Goal: Information Seeking & Learning: Learn about a topic

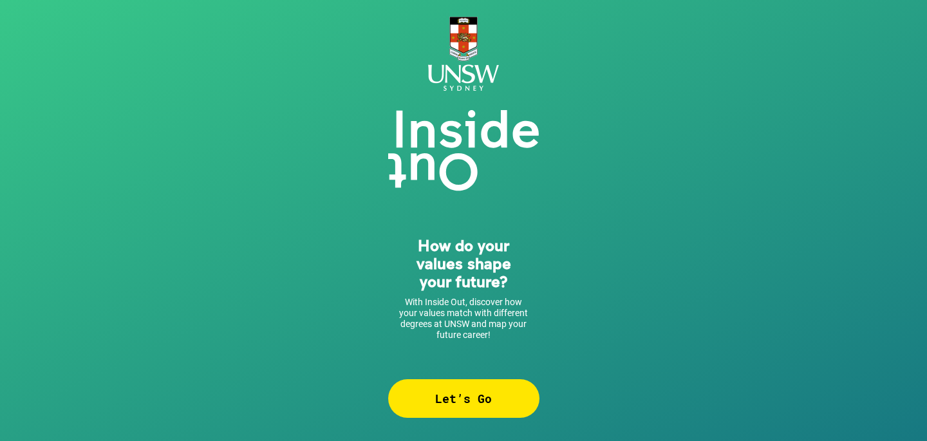
click at [440, 403] on div "Let’s Go" at bounding box center [463, 398] width 151 height 39
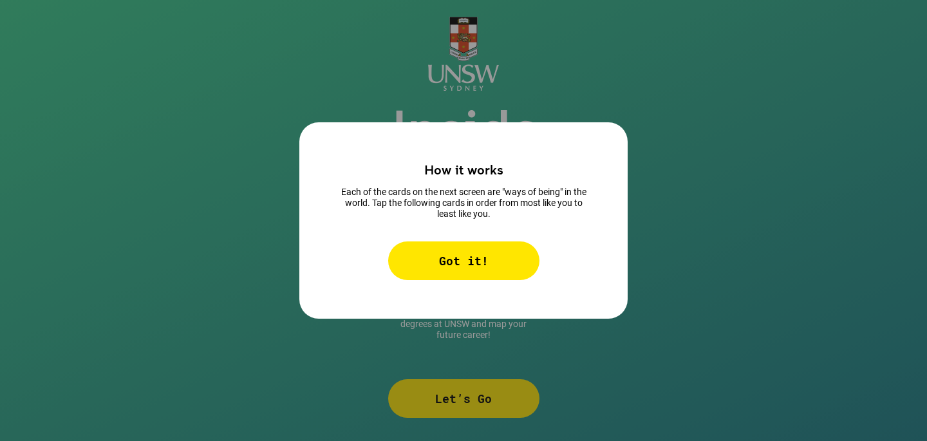
click at [454, 263] on div "Got it!" at bounding box center [463, 260] width 151 height 39
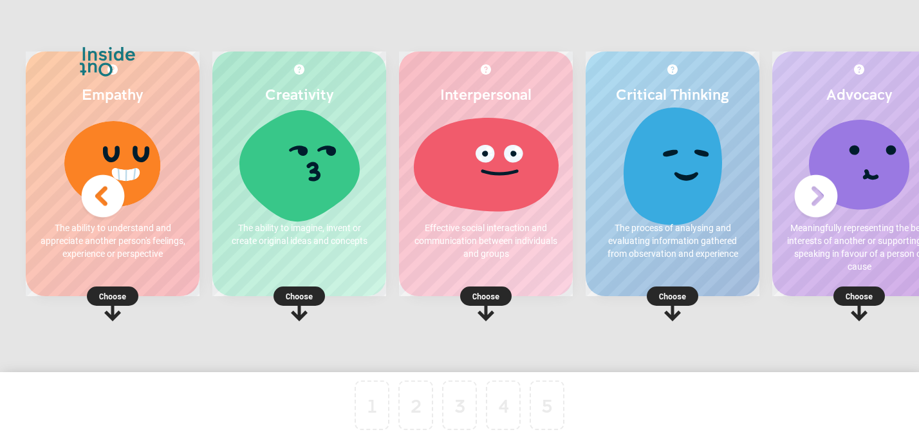
click at [815, 207] on img at bounding box center [815, 196] width 51 height 51
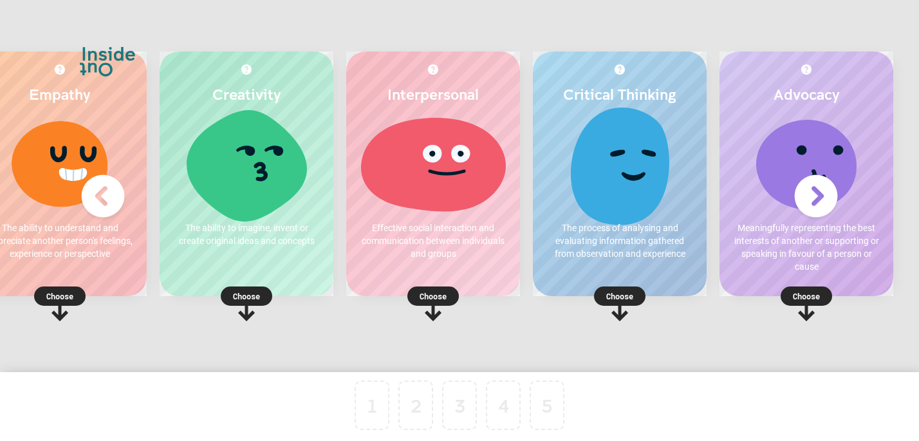
click at [104, 203] on img at bounding box center [102, 196] width 51 height 51
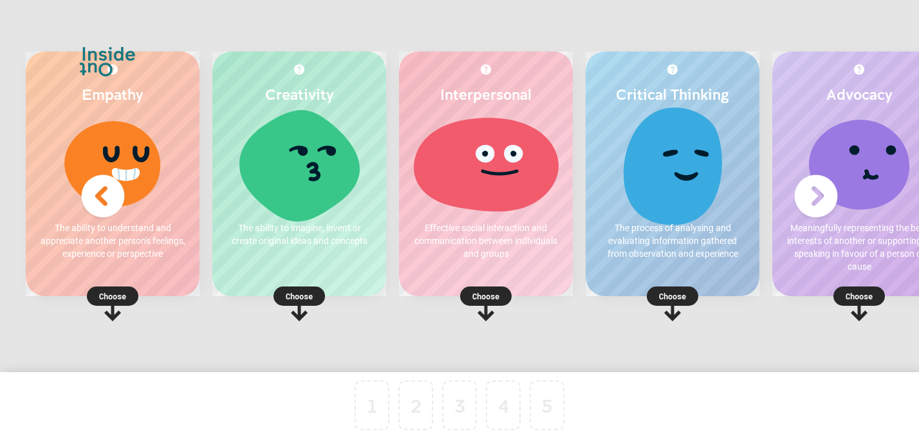
click at [116, 293] on p "Choose" at bounding box center [113, 296] width 174 height 13
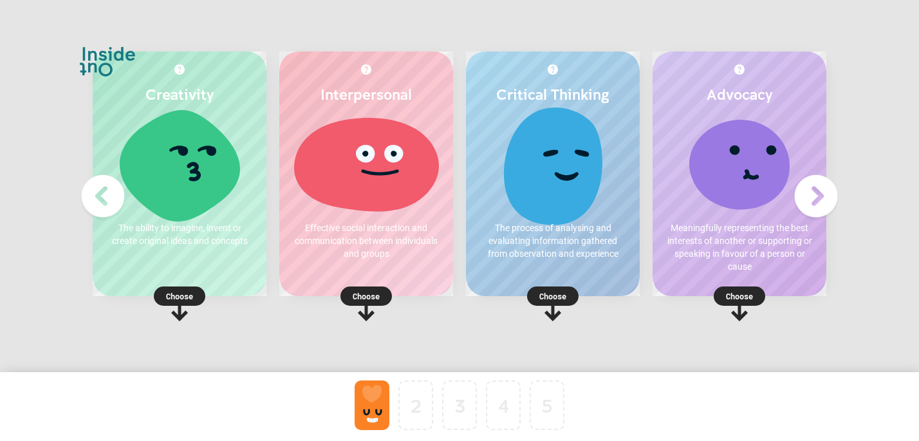
click at [560, 297] on p "Choose" at bounding box center [553, 296] width 174 height 13
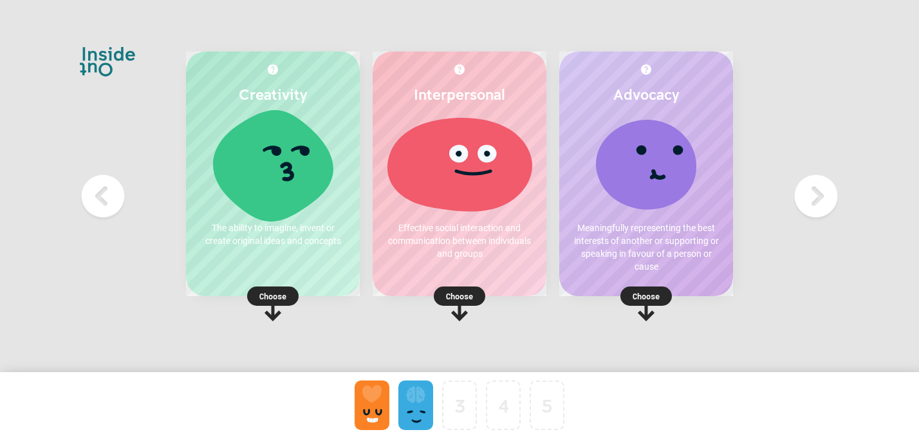
click at [287, 296] on rect at bounding box center [272, 295] width 51 height 19
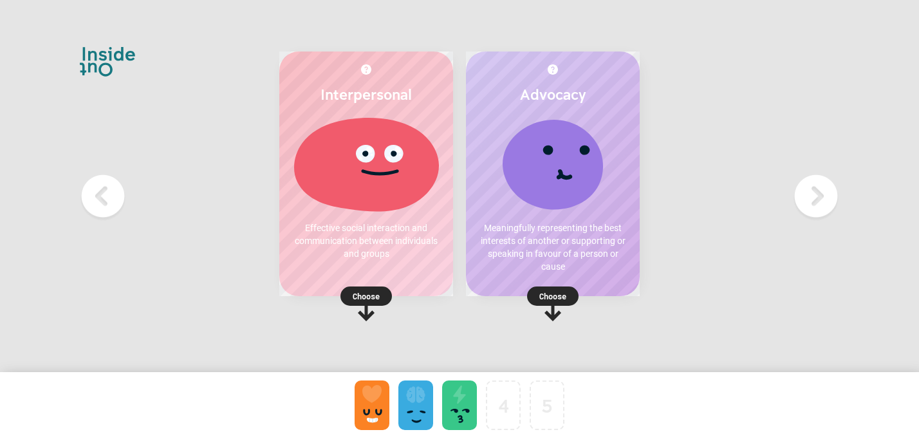
click at [561, 297] on p "Choose" at bounding box center [553, 296] width 174 height 13
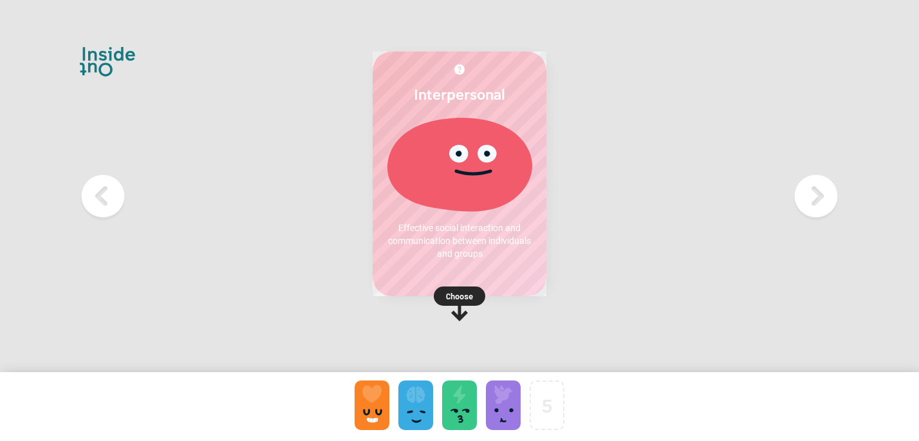
click at [449, 294] on p "Choose" at bounding box center [460, 296] width 174 height 13
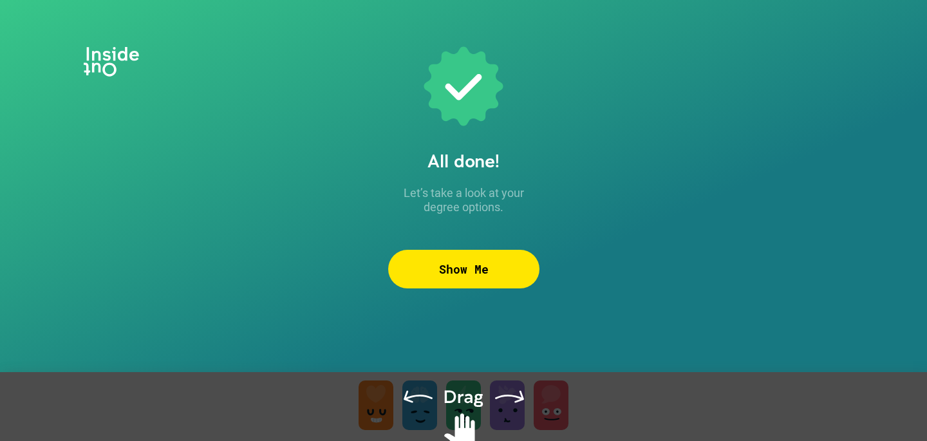
click at [457, 262] on div "Show Me" at bounding box center [463, 269] width 151 height 39
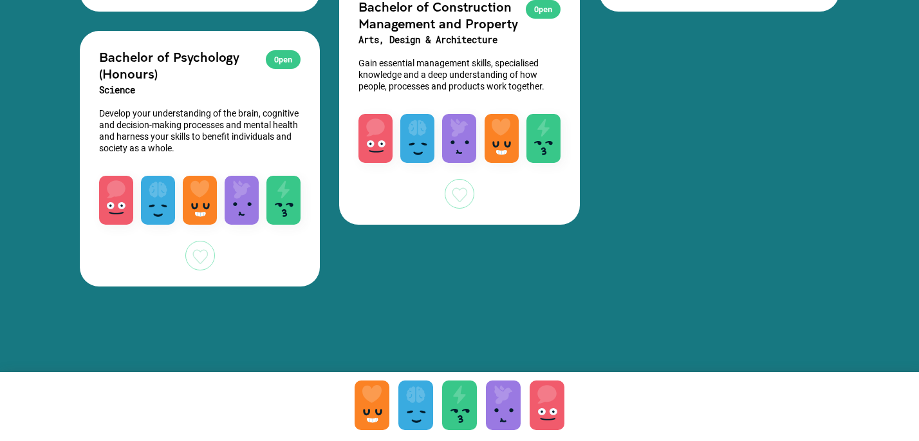
scroll to position [4016, 0]
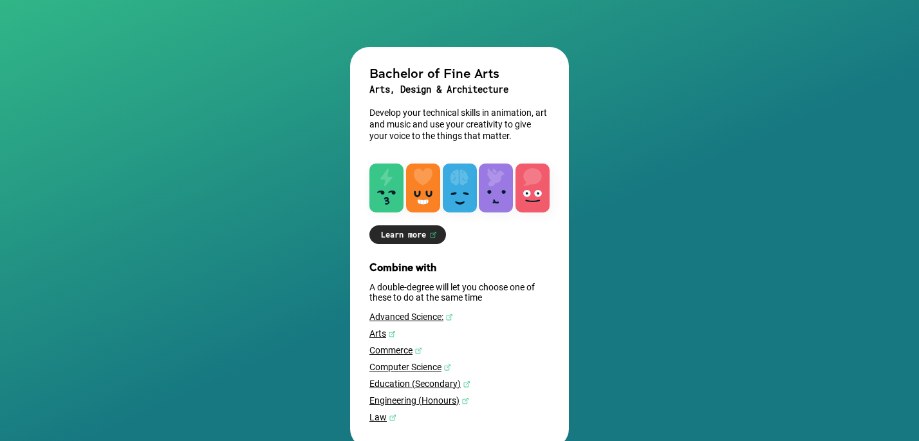
scroll to position [162, 0]
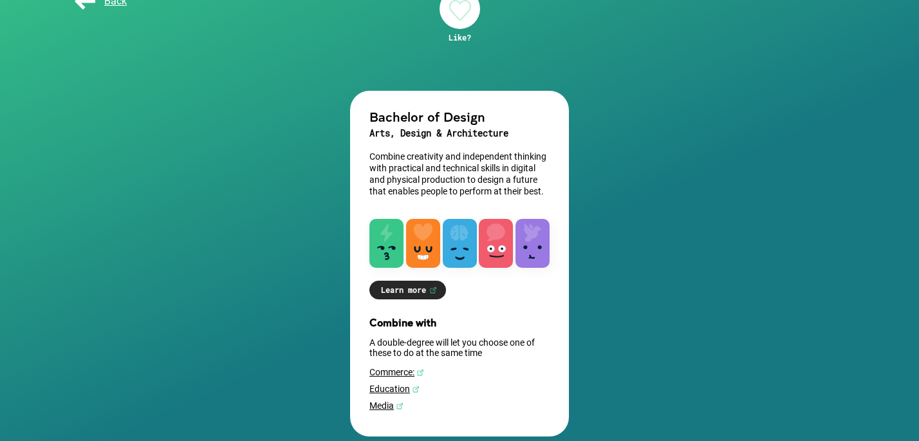
scroll to position [105, 0]
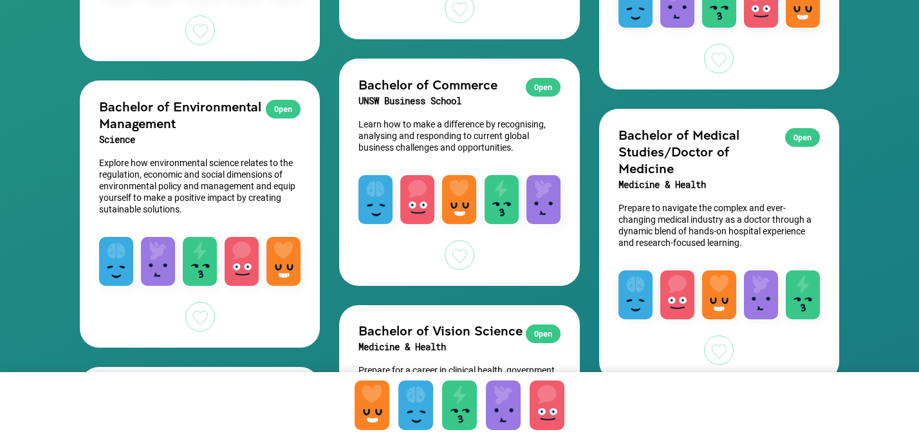
scroll to position [2016, 0]
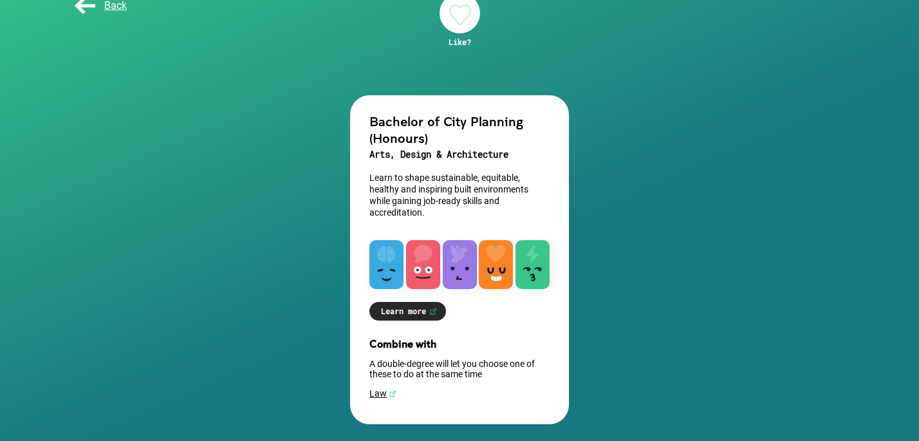
scroll to position [88, 0]
